Goal: Check status: Check status

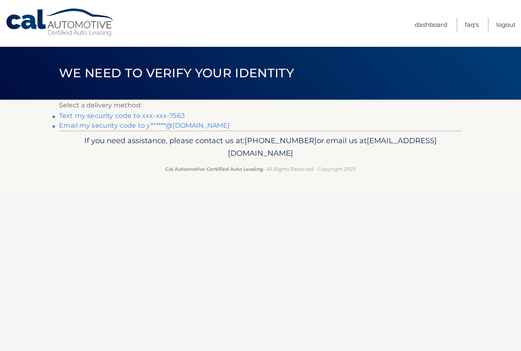
click at [177, 114] on link "Text my security code to xxx-xxx-7563" at bounding box center [122, 116] width 126 height 8
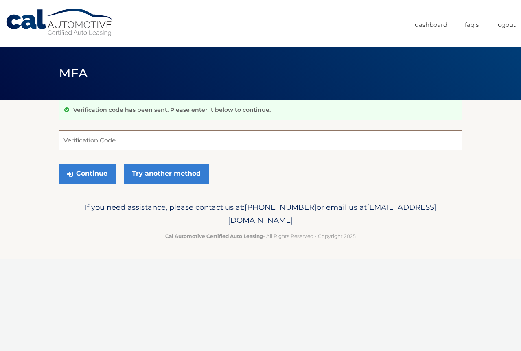
click at [136, 139] on input "Verification Code" at bounding box center [260, 140] width 403 height 20
type input "843549"
click at [110, 172] on button "Continue" at bounding box center [87, 174] width 57 height 20
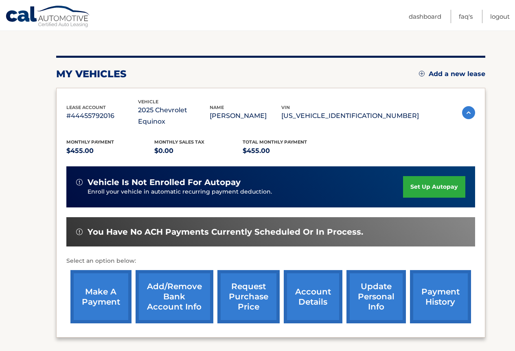
scroll to position [142, 0]
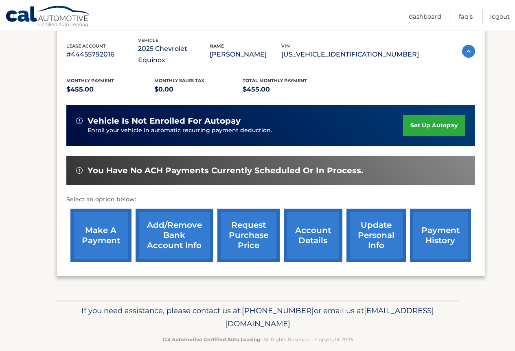
click at [443, 228] on link "payment history" at bounding box center [440, 235] width 61 height 53
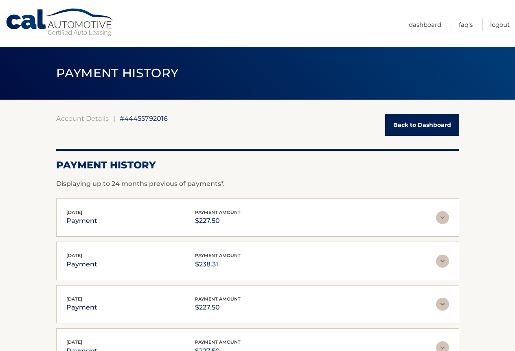
click at [445, 219] on img at bounding box center [442, 217] width 13 height 13
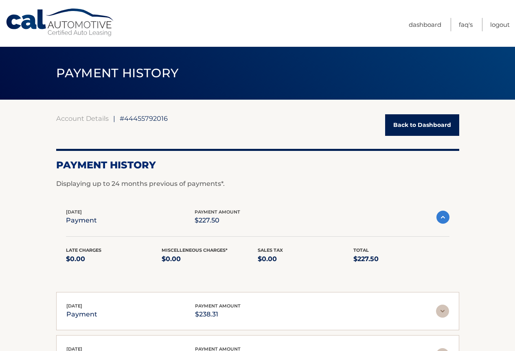
click at [441, 217] on img at bounding box center [442, 217] width 13 height 13
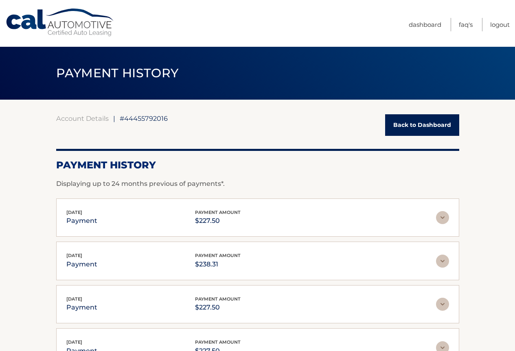
click at [263, 133] on div "Account Details | #44455792016 Back to Dashboard" at bounding box center [257, 125] width 403 height 22
click at [443, 258] on img at bounding box center [442, 261] width 13 height 13
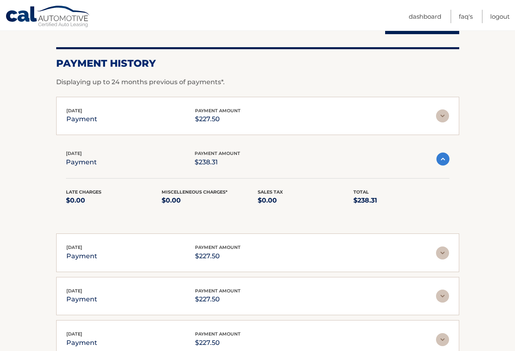
scroll to position [122, 0]
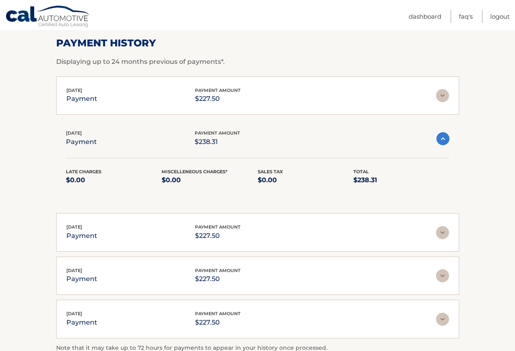
click at [447, 94] on img at bounding box center [442, 95] width 13 height 13
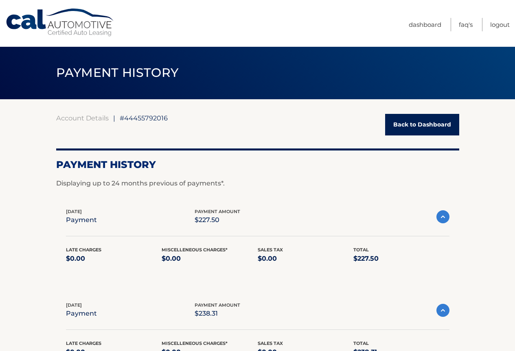
scroll to position [0, 0]
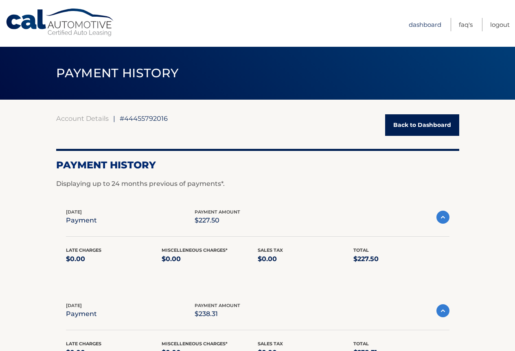
click at [439, 20] on link "Dashboard" at bounding box center [425, 24] width 33 height 13
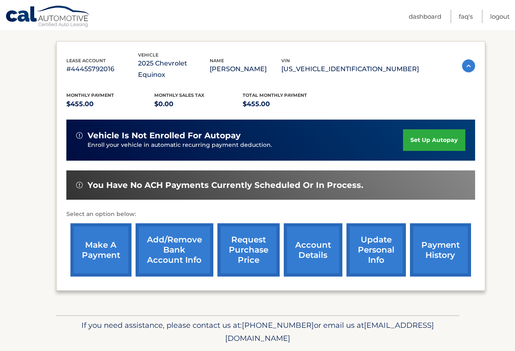
scroll to position [142, 0]
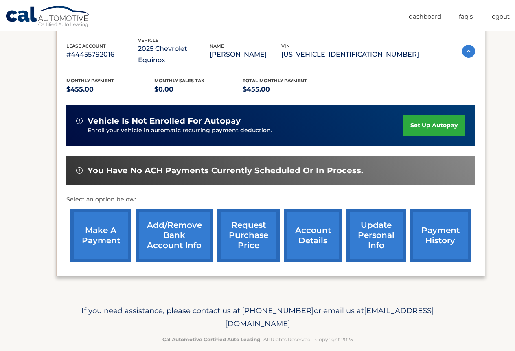
click at [317, 232] on link "account details" at bounding box center [313, 235] width 59 height 53
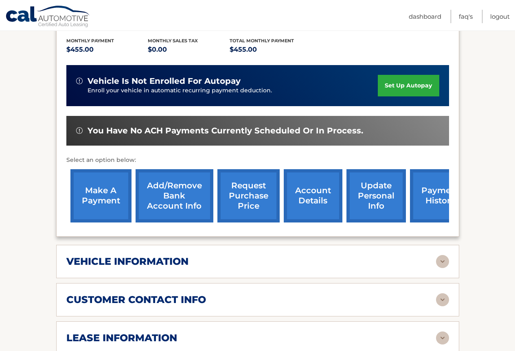
scroll to position [204, 0]
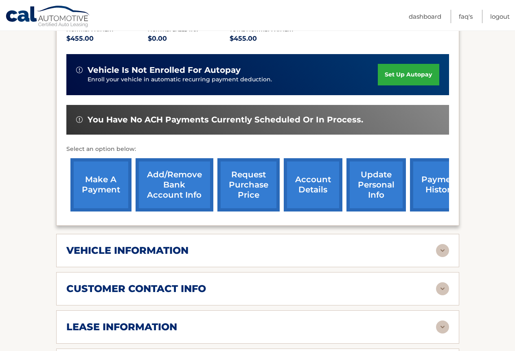
click at [152, 245] on h2 "vehicle information" at bounding box center [127, 251] width 122 height 12
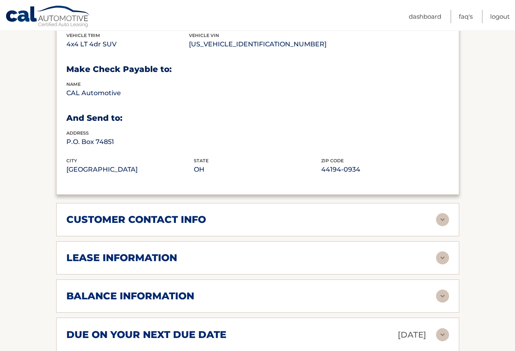
scroll to position [488, 0]
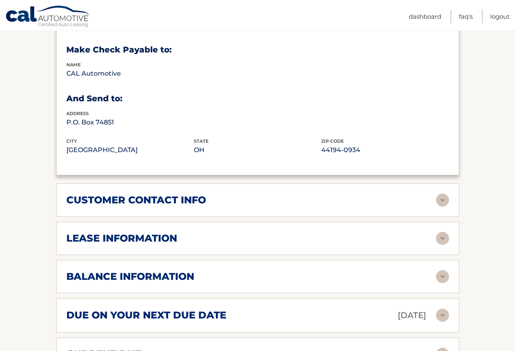
click at [156, 194] on div "customer contact info" at bounding box center [257, 200] width 383 height 13
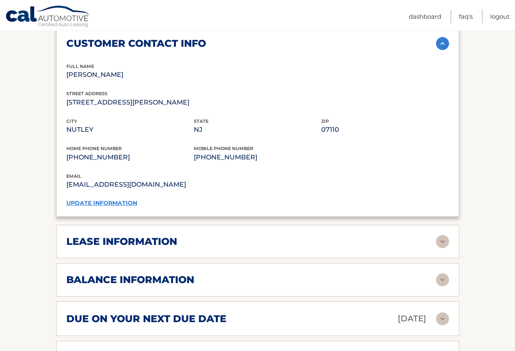
scroll to position [692, 0]
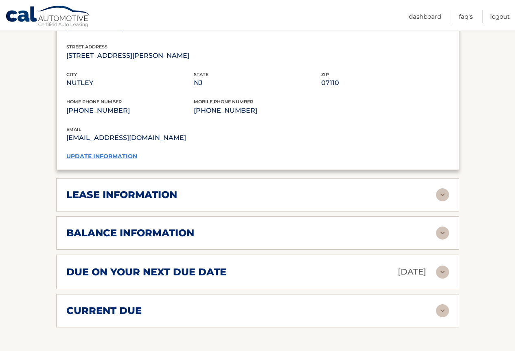
click at [112, 189] on h2 "lease information" at bounding box center [121, 195] width 111 height 12
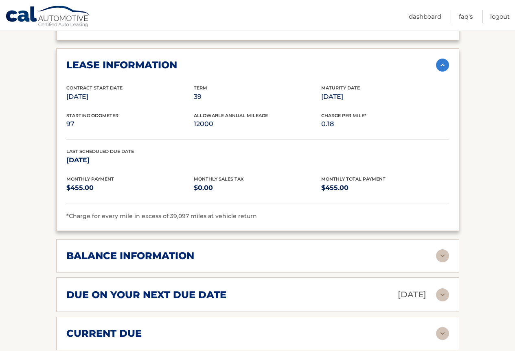
scroll to position [855, 0]
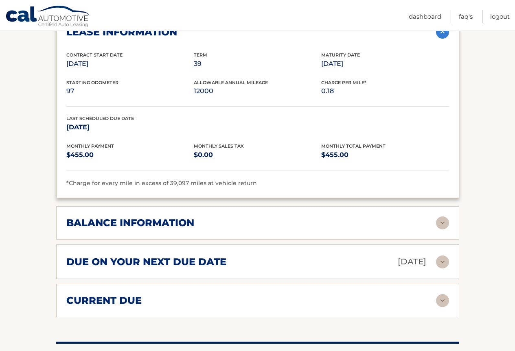
click at [151, 217] on h2 "balance information" at bounding box center [130, 223] width 128 height 12
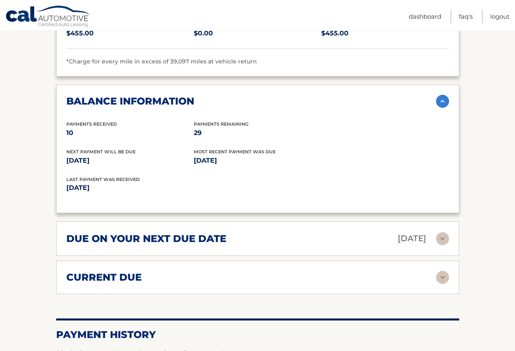
scroll to position [1018, 0]
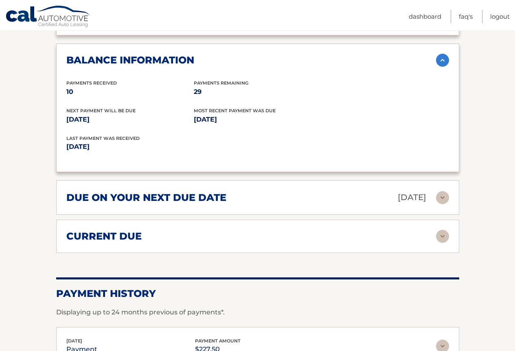
click at [138, 192] on h2 "due on your next due date" at bounding box center [146, 198] width 160 height 12
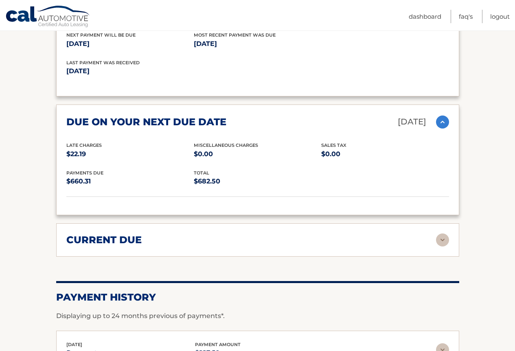
scroll to position [1099, 0]
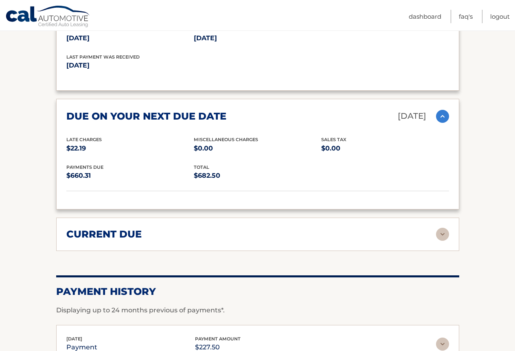
click at [123, 228] on h2 "current due" at bounding box center [103, 234] width 75 height 12
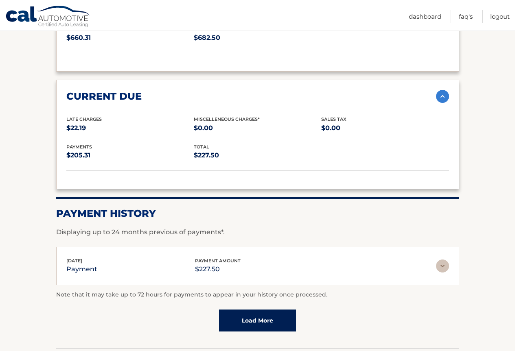
scroll to position [1262, 0]
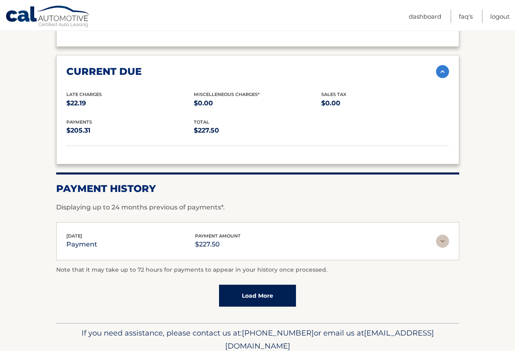
click at [442, 235] on img at bounding box center [442, 241] width 13 height 13
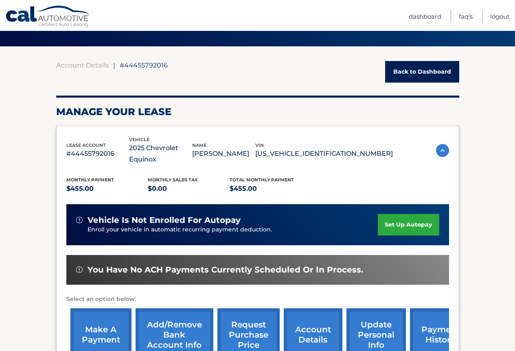
scroll to position [41, 0]
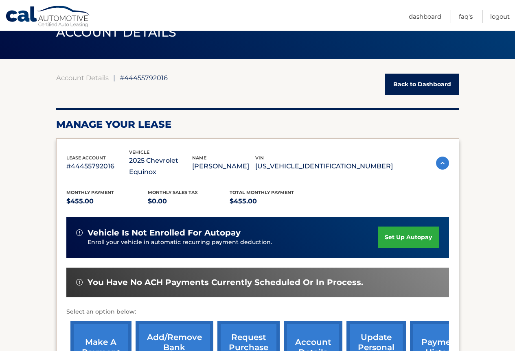
click at [445, 163] on img at bounding box center [442, 163] width 13 height 13
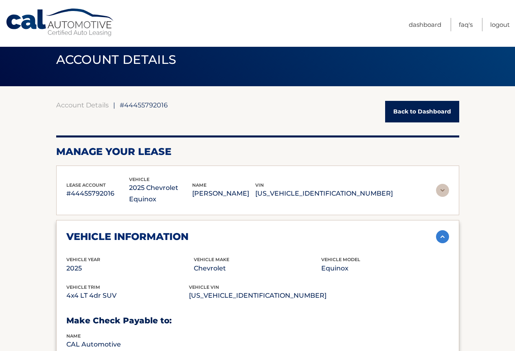
scroll to position [0, 0]
